Goal: Task Accomplishment & Management: Manage account settings

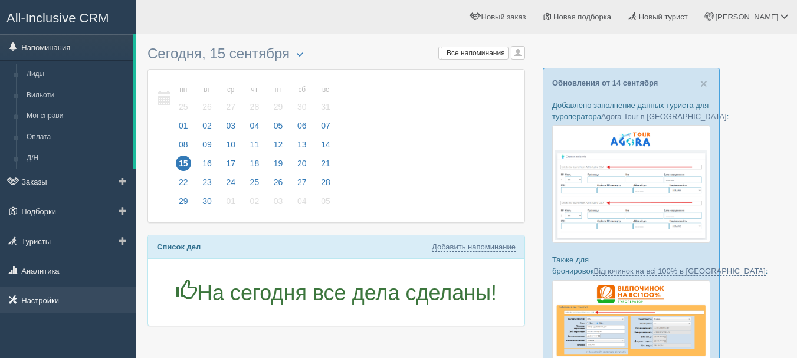
click at [60, 298] on link "Настройки" at bounding box center [68, 300] width 136 height 26
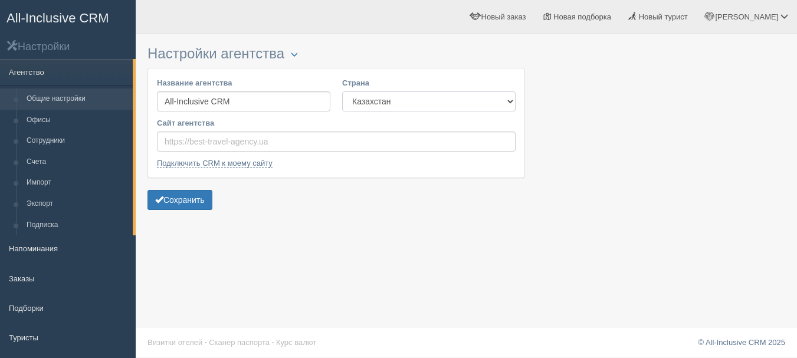
drag, startPoint x: 403, startPoint y: 104, endPoint x: 405, endPoint y: 110, distance: 6.6
click at [403, 104] on select "Казахстан Кыргызстан Латвия Литва Молдова Польша Узбекистан Украина Чехия Эстон…" at bounding box center [428, 101] width 173 height 20
select select "UA"
click at [342, 91] on select "Казахстан Кыргызстан Латвия Литва Молдова Польша Узбекистан Украина Чехия Эстон…" at bounding box center [428, 101] width 173 height 20
click at [182, 199] on button "Сохранить" at bounding box center [179, 200] width 65 height 20
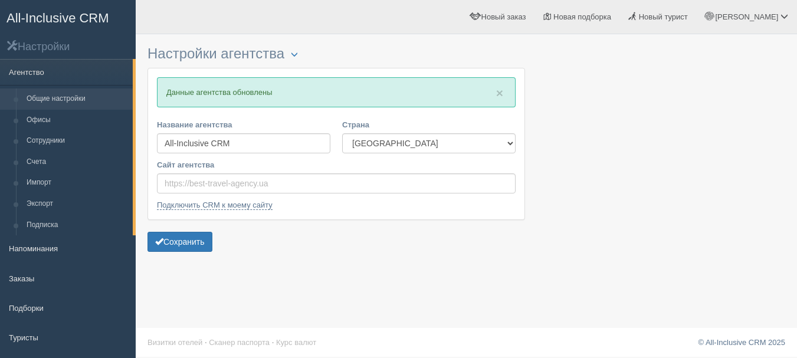
click at [64, 17] on span "All-Inclusive CRM" at bounding box center [57, 18] width 103 height 15
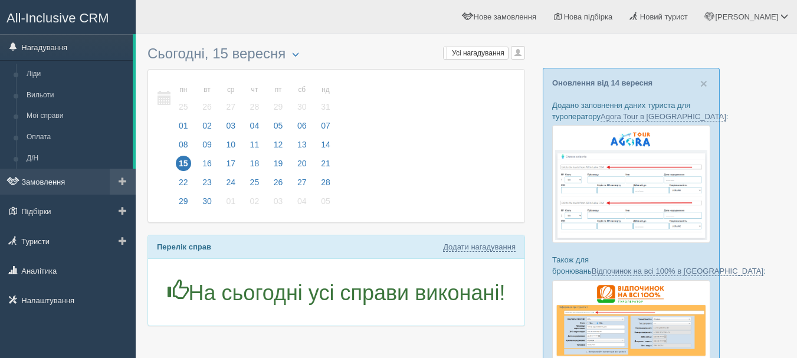
click at [65, 188] on link "Замовлення" at bounding box center [68, 182] width 136 height 26
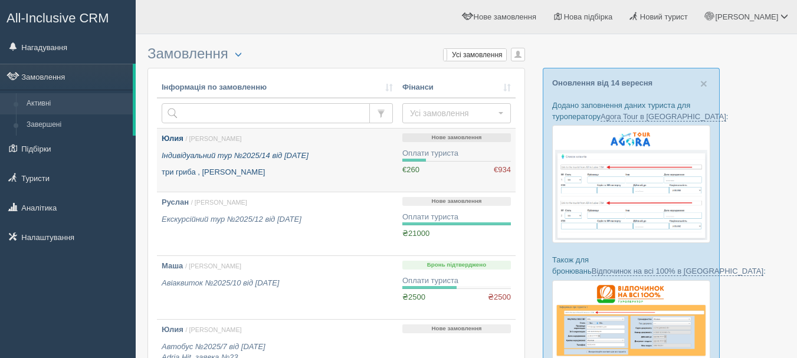
click at [252, 174] on p "три гриба , Барбадос" at bounding box center [277, 172] width 231 height 11
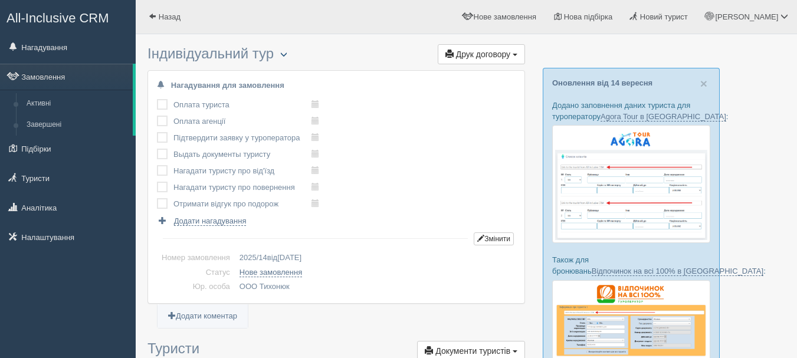
click at [287, 53] on span "button" at bounding box center [283, 54] width 7 height 7
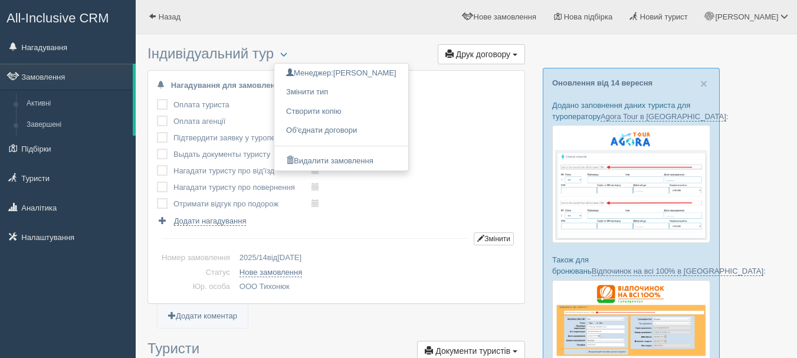
click at [90, 17] on span "All-Inclusive CRM" at bounding box center [57, 18] width 103 height 15
